Goal: Check status: Check status

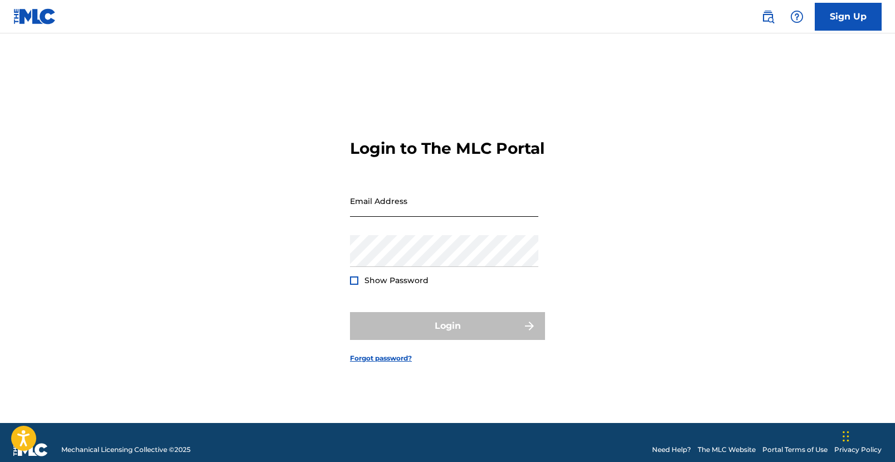
click at [405, 217] on input "Email Address" at bounding box center [444, 201] width 188 height 32
type input "[EMAIL_ADDRESS][DOMAIN_NAME]"
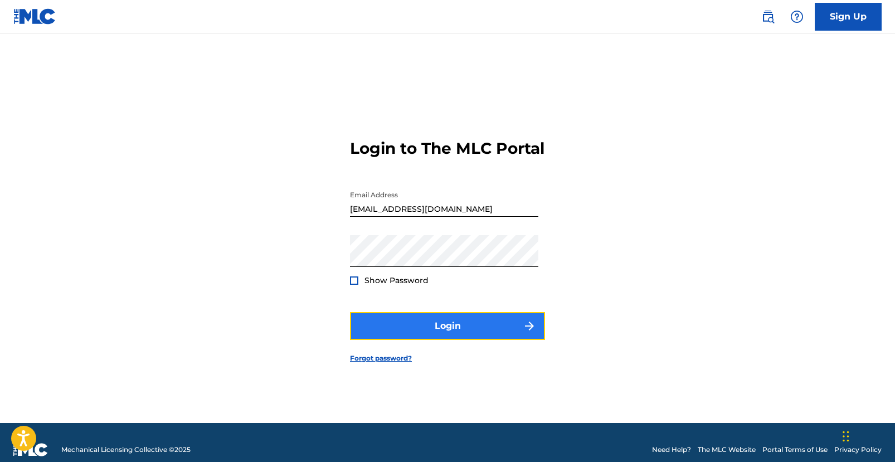
click at [409, 340] on button "Login" at bounding box center [447, 326] width 195 height 28
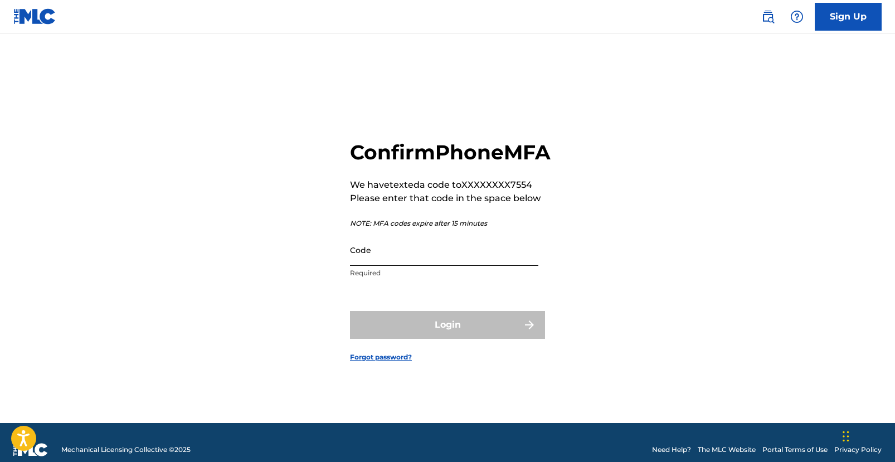
click at [416, 261] on input "Code" at bounding box center [444, 250] width 188 height 32
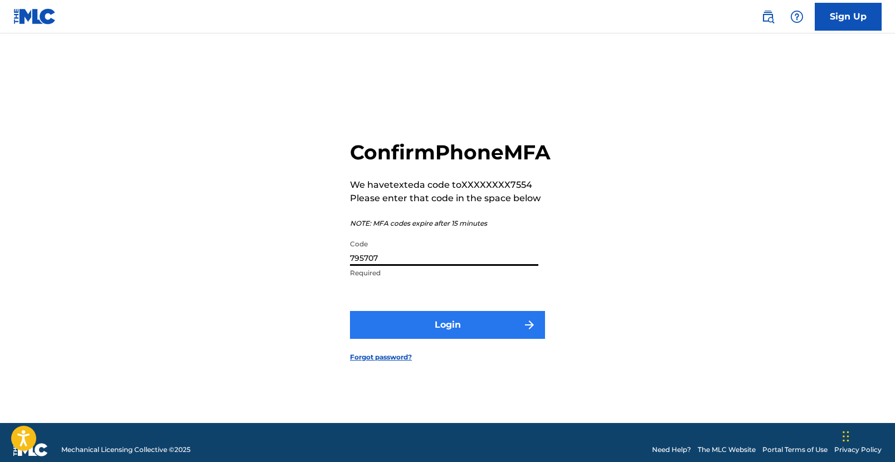
type input "795707"
click at [450, 339] on button "Login" at bounding box center [447, 325] width 195 height 28
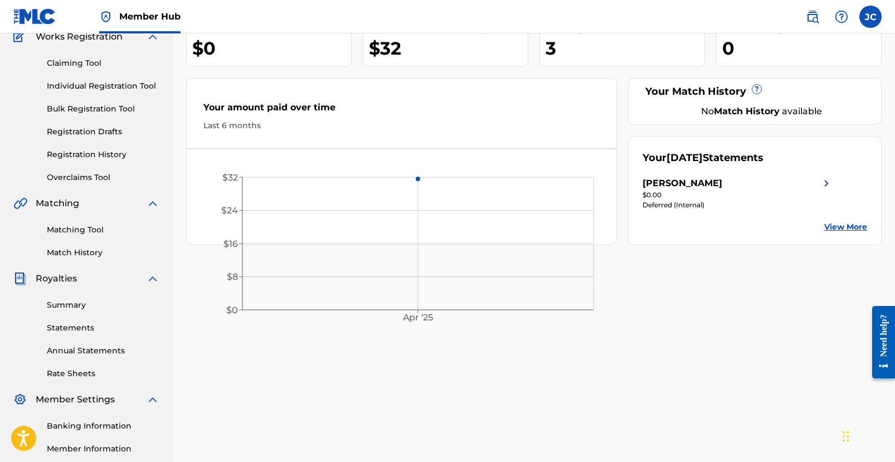
scroll to position [109, 0]
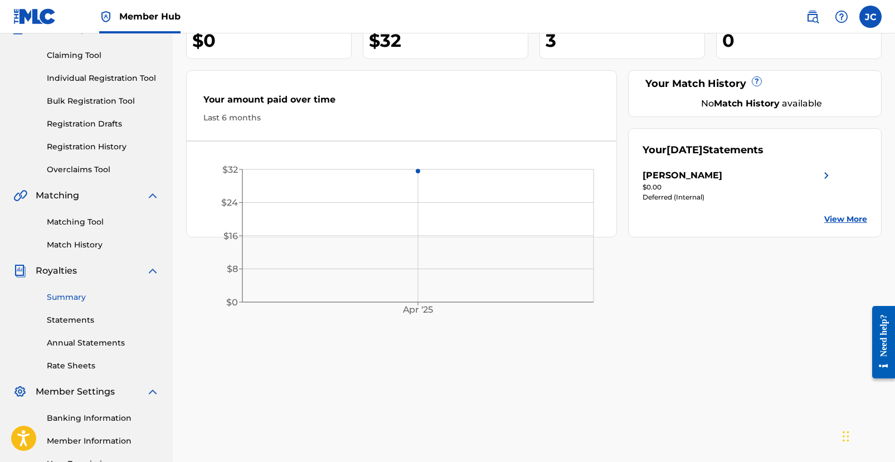
click at [72, 300] on link "Summary" at bounding box center [103, 297] width 113 height 12
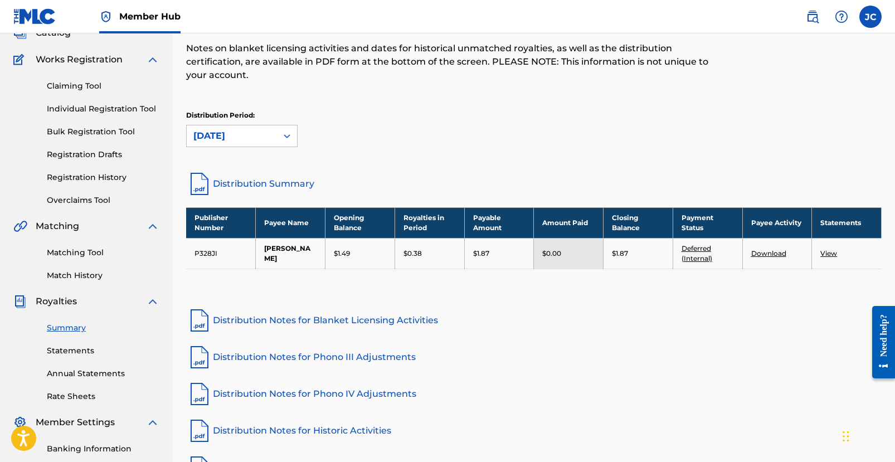
scroll to position [79, 0]
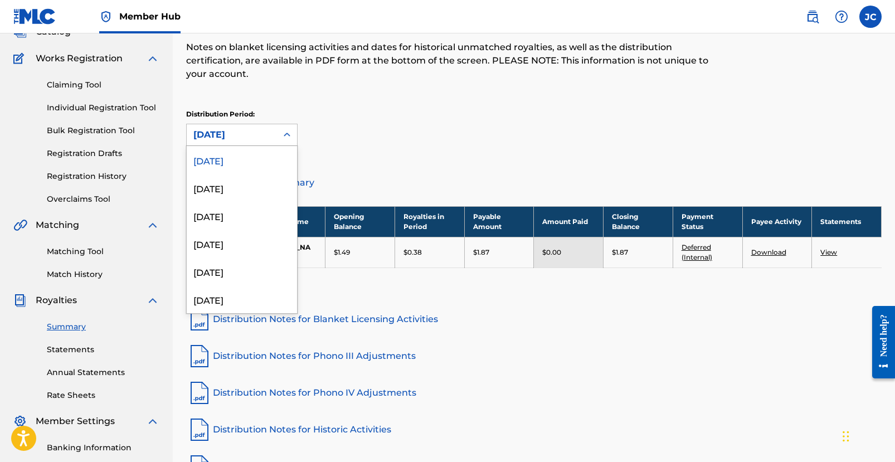
click at [270, 139] on div "[DATE]" at bounding box center [232, 134] width 90 height 21
click at [250, 182] on div "[DATE]" at bounding box center [242, 188] width 110 height 28
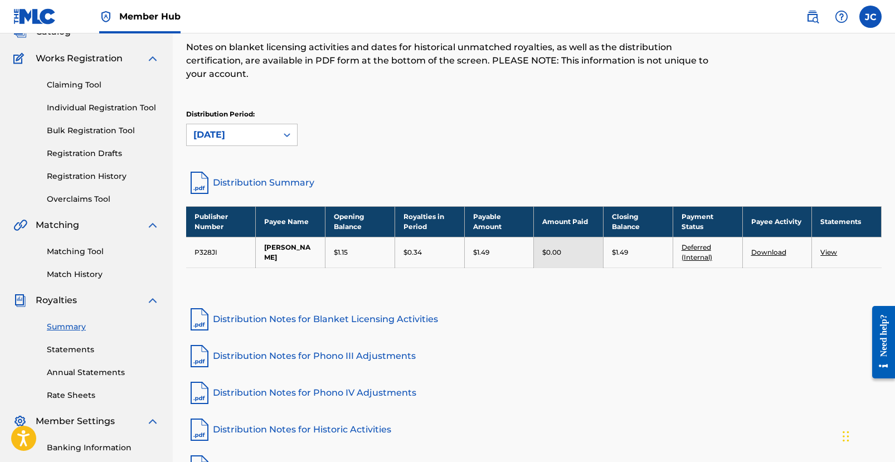
click at [284, 150] on div "Distribution Period: [DATE]" at bounding box center [534, 132] width 696 height 47
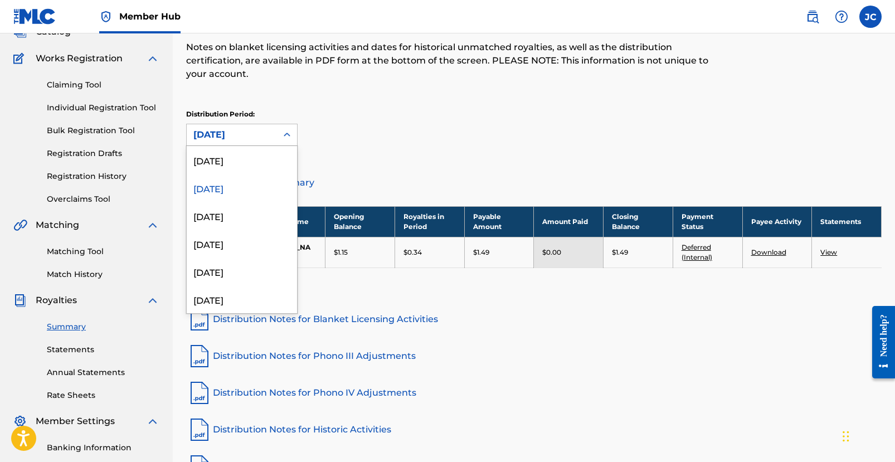
click at [279, 144] on div at bounding box center [287, 135] width 20 height 20
click at [268, 212] on div "[DATE]" at bounding box center [242, 216] width 110 height 28
click at [261, 138] on div "[DATE]" at bounding box center [231, 134] width 77 height 13
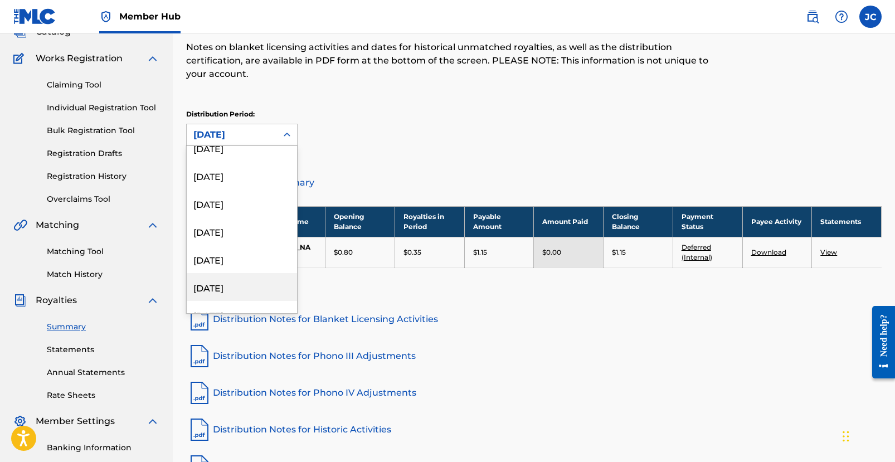
scroll to position [189, 0]
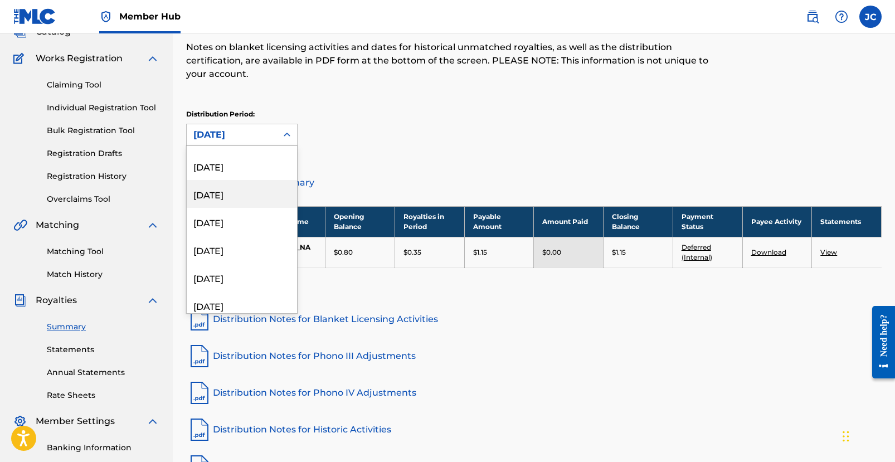
click at [250, 198] on div "[DATE]" at bounding box center [242, 194] width 110 height 28
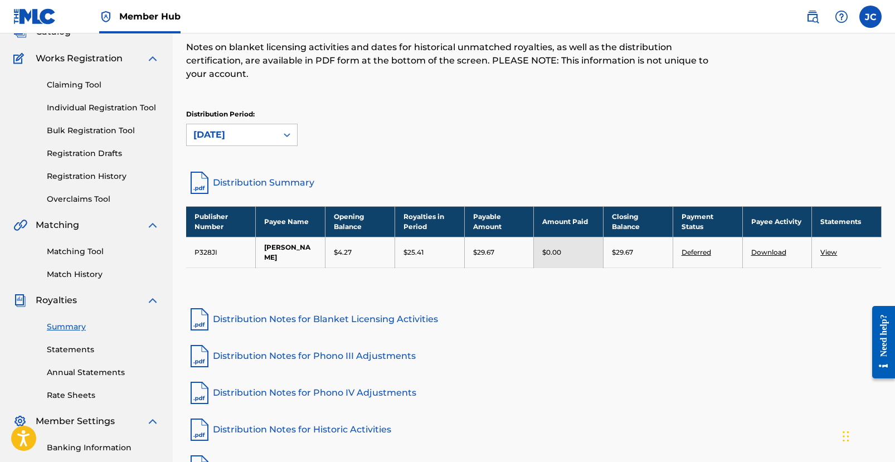
scroll to position [0, 0]
